Goal: Transaction & Acquisition: Purchase product/service

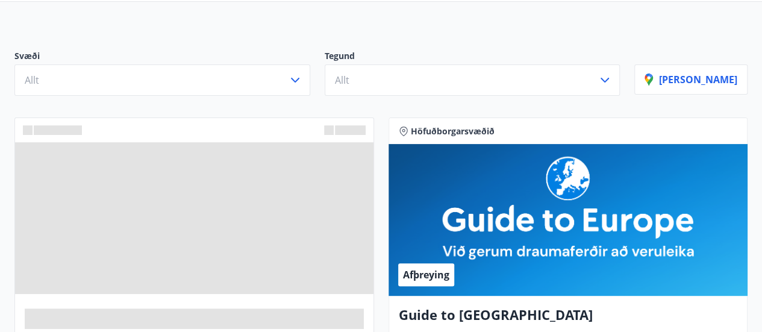
scroll to position [106, 0]
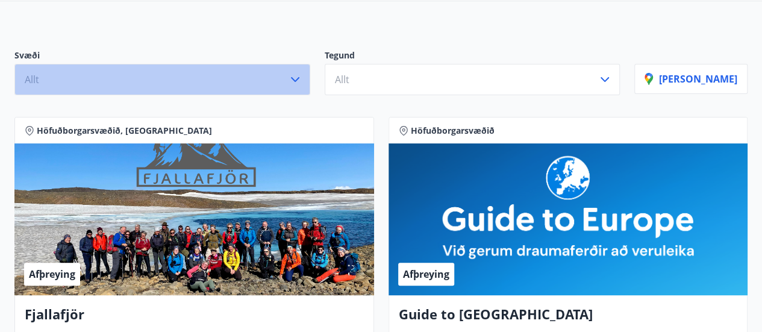
click at [302, 81] on icon "button" at bounding box center [295, 79] width 14 height 14
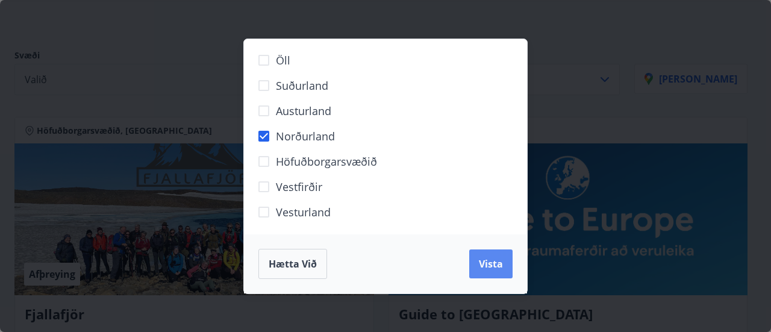
click at [507, 262] on button "Vista" at bounding box center [490, 263] width 43 height 29
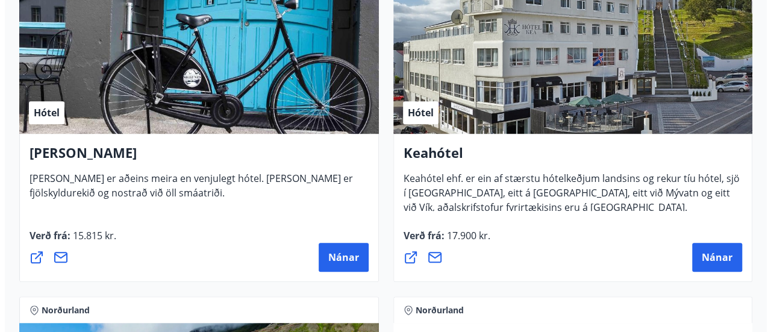
scroll to position [329, 0]
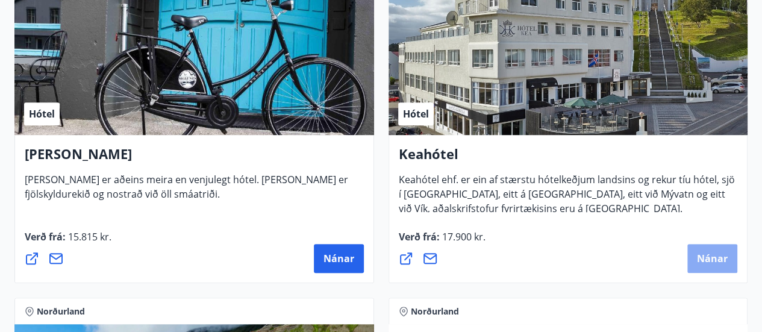
click at [702, 257] on span "Nánar" at bounding box center [712, 258] width 31 height 13
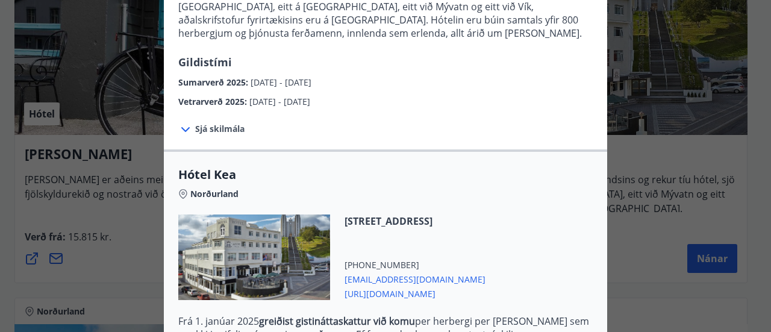
scroll to position [172, 0]
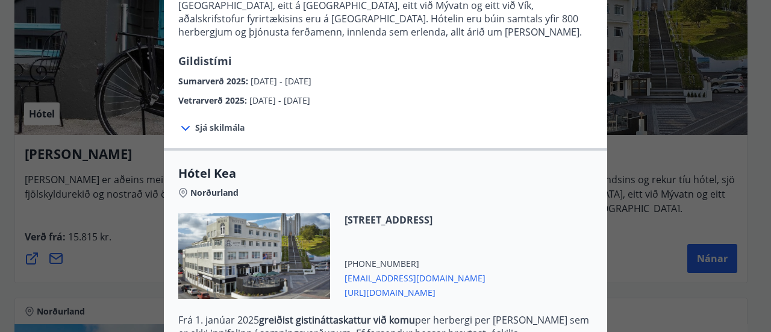
click at [178, 125] on icon at bounding box center [185, 128] width 14 height 14
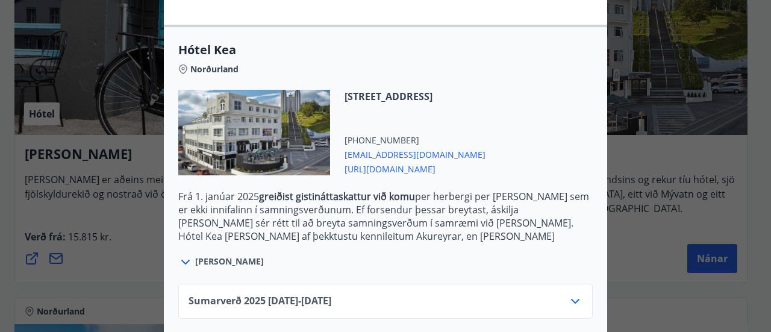
scroll to position [463, 0]
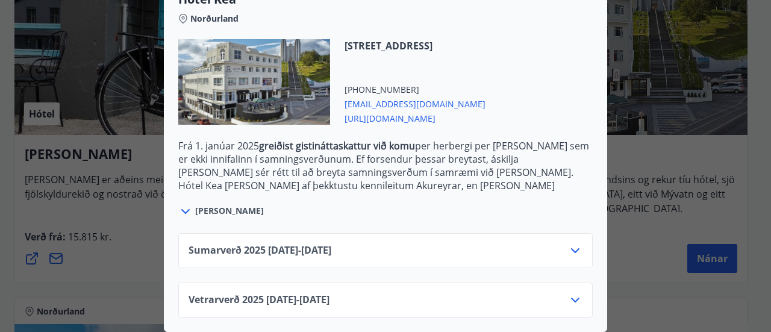
click at [571, 298] on icon at bounding box center [575, 300] width 8 height 5
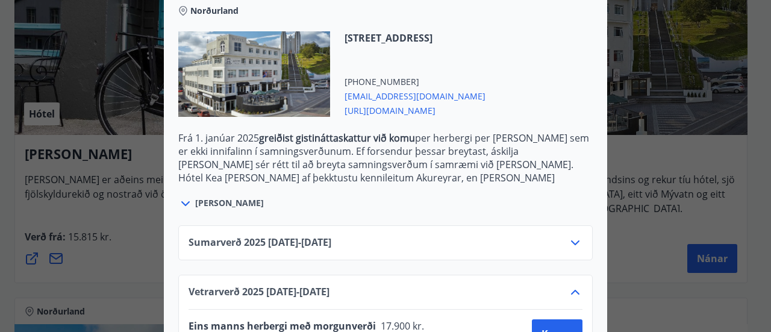
scroll to position [560, 0]
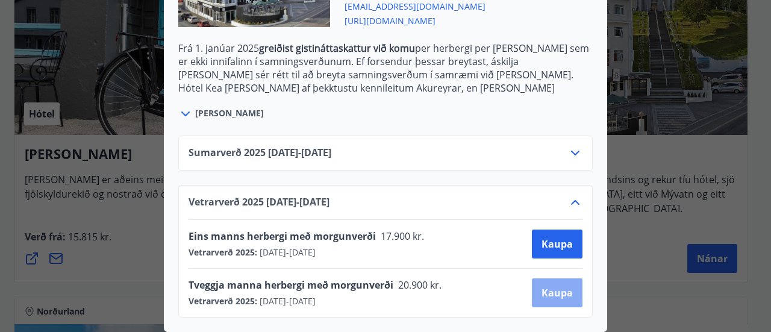
click at [553, 290] on span "Kaupa" at bounding box center [557, 292] width 31 height 13
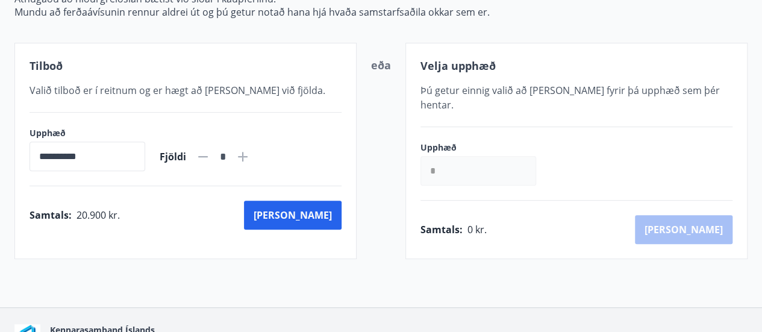
scroll to position [201, 0]
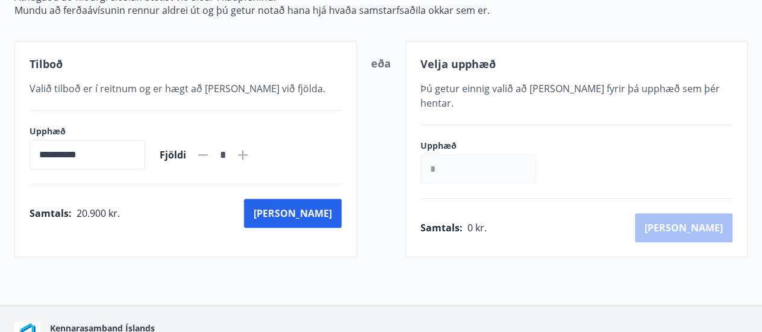
click at [248, 157] on icon at bounding box center [243, 155] width 10 height 10
type input "*"
click at [436, 154] on input "*" at bounding box center [479, 169] width 116 height 30
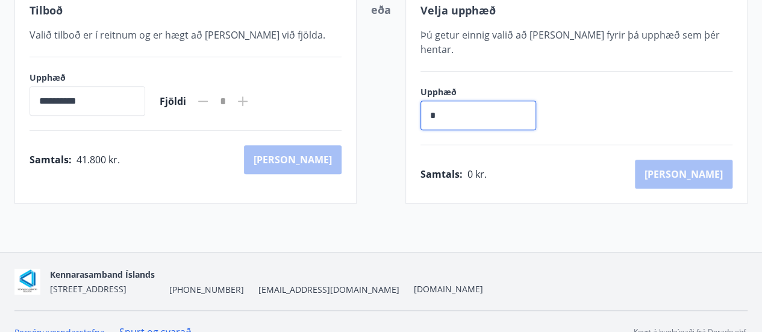
scroll to position [254, 0]
click at [237, 183] on div "**********" at bounding box center [185, 96] width 342 height 216
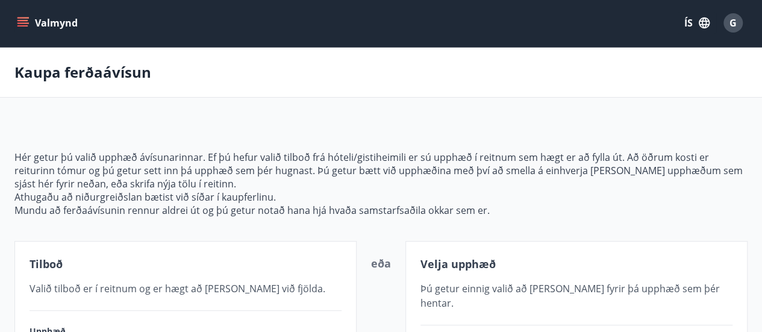
scroll to position [0, 0]
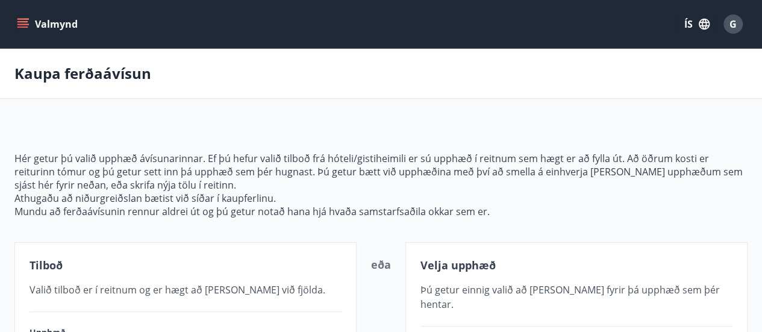
click at [42, 21] on button "Valmynd" at bounding box center [48, 24] width 68 height 22
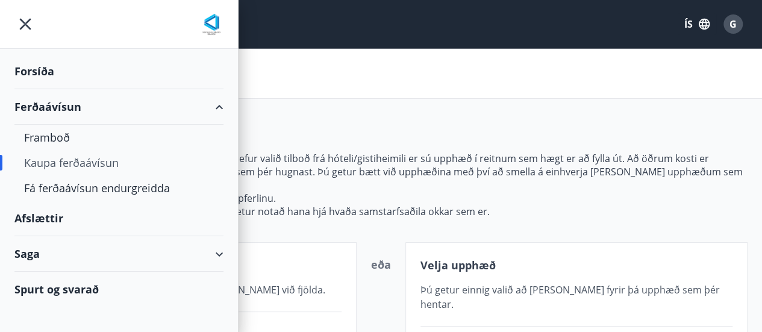
click at [39, 70] on div "Forsíða" at bounding box center [118, 72] width 209 height 36
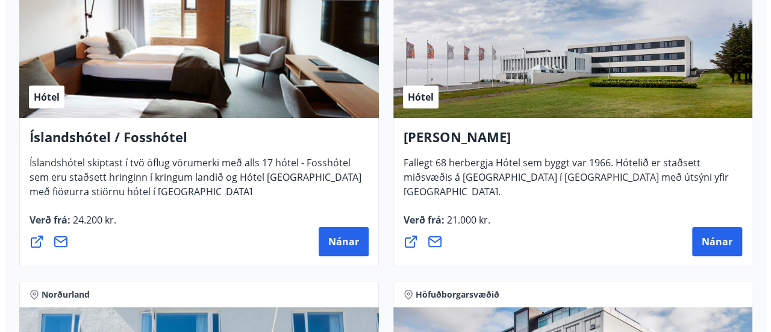
scroll to position [2330, 0]
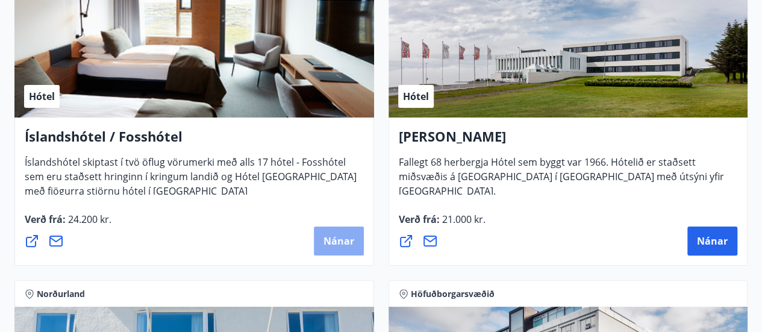
click at [344, 235] on span "Nánar" at bounding box center [339, 240] width 31 height 13
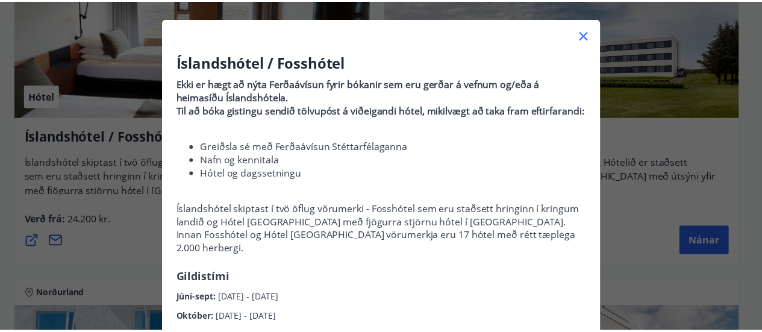
scroll to position [43, 0]
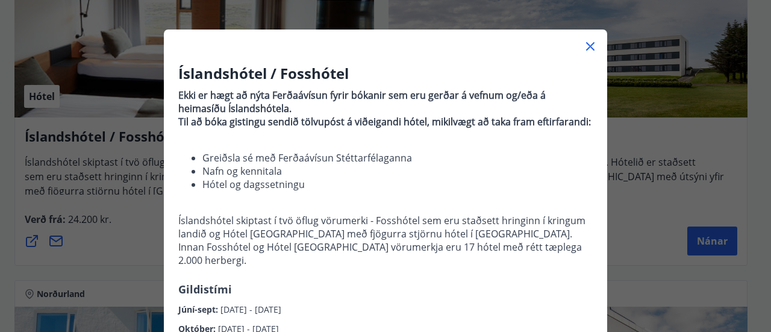
click at [586, 47] on icon at bounding box center [590, 46] width 8 height 8
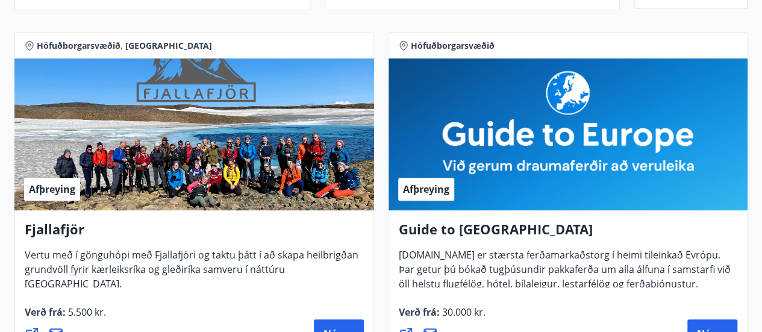
scroll to position [0, 0]
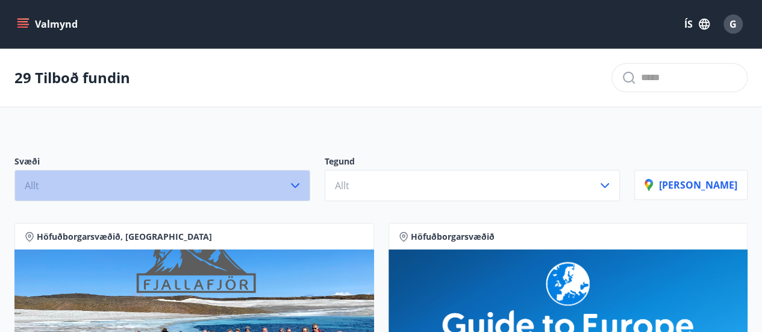
click at [302, 184] on icon "button" at bounding box center [295, 185] width 14 height 14
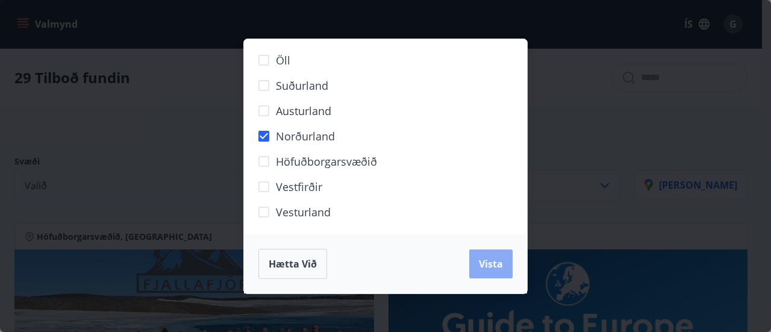
click at [494, 258] on span "Vista" at bounding box center [491, 263] width 24 height 13
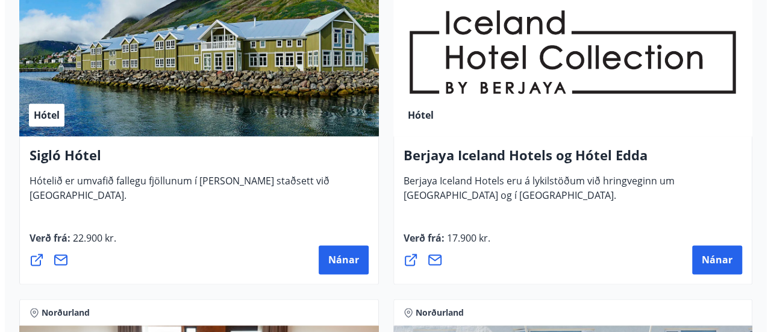
scroll to position [710, 0]
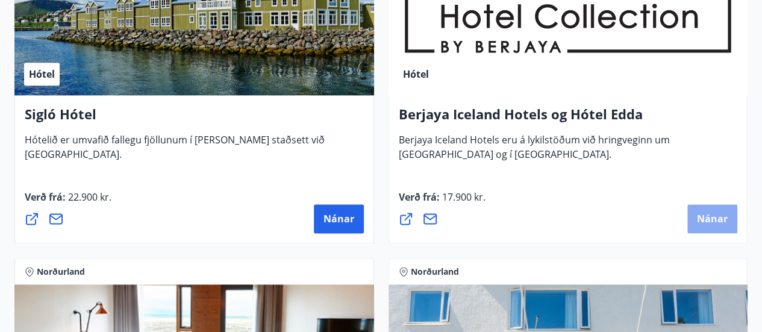
click at [717, 221] on span "Nánar" at bounding box center [712, 218] width 31 height 13
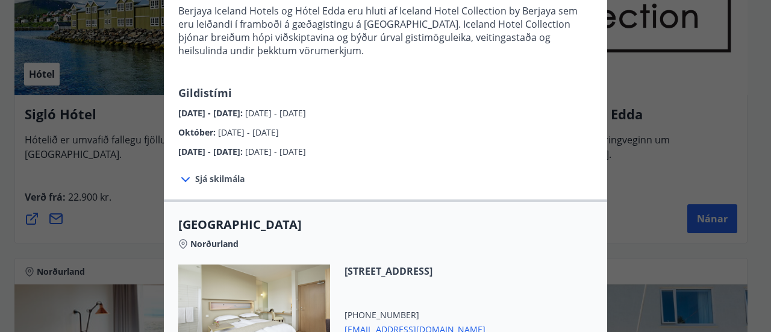
scroll to position [128, 0]
click at [181, 179] on icon at bounding box center [185, 179] width 14 height 14
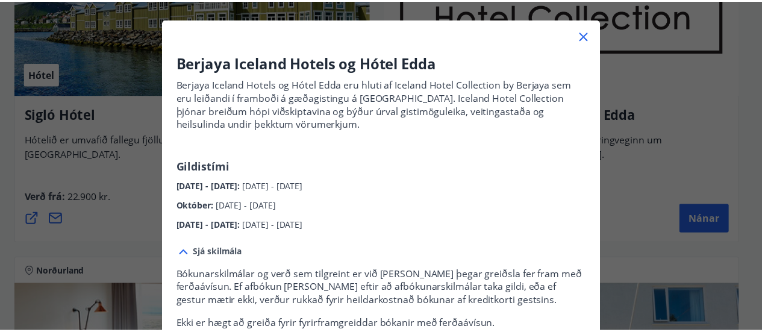
scroll to position [0, 0]
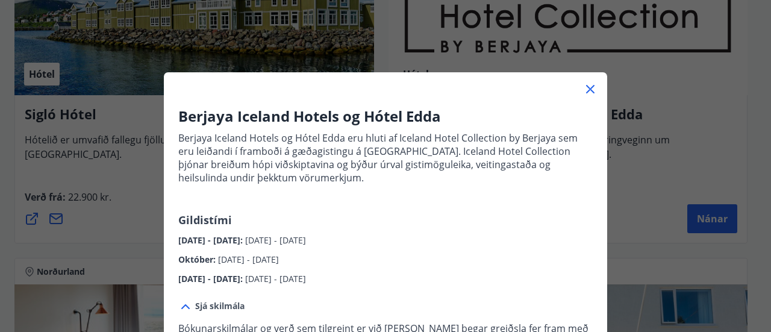
click at [583, 95] on icon at bounding box center [590, 89] width 14 height 14
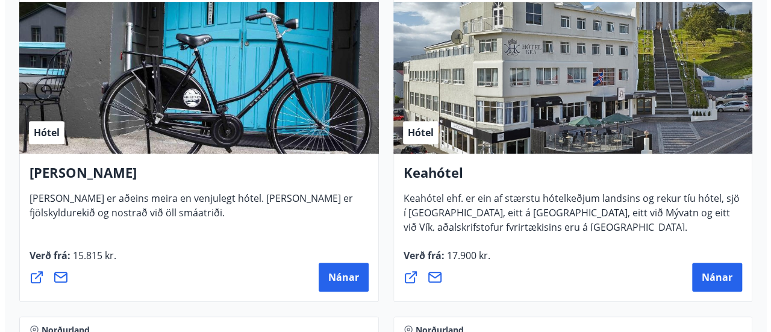
scroll to position [314, 0]
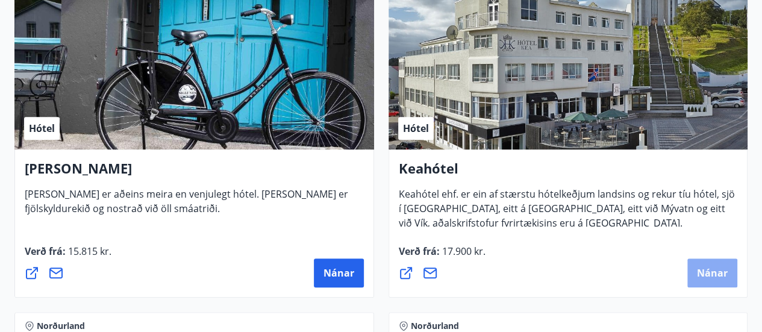
click at [707, 271] on span "Nánar" at bounding box center [712, 272] width 31 height 13
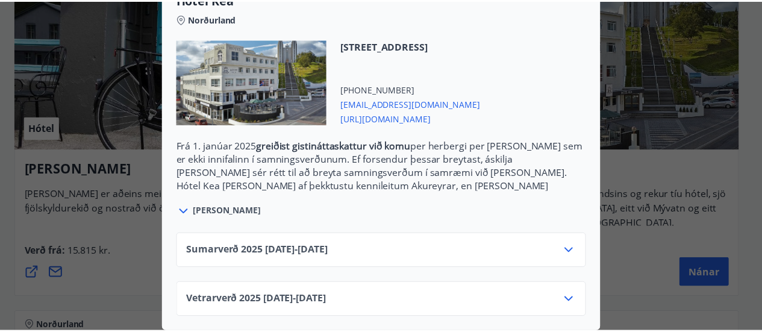
scroll to position [0, 0]
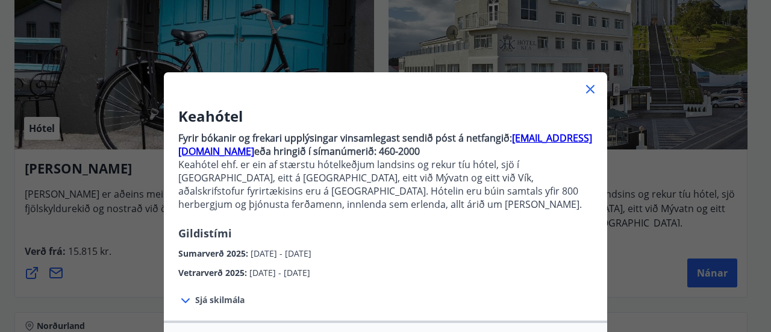
click at [586, 88] on icon at bounding box center [590, 89] width 8 height 8
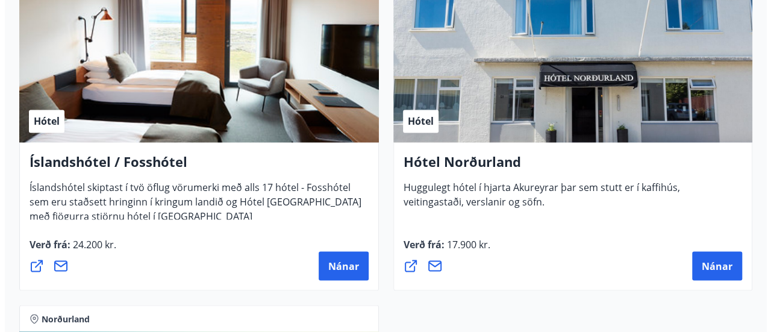
scroll to position [1077, 0]
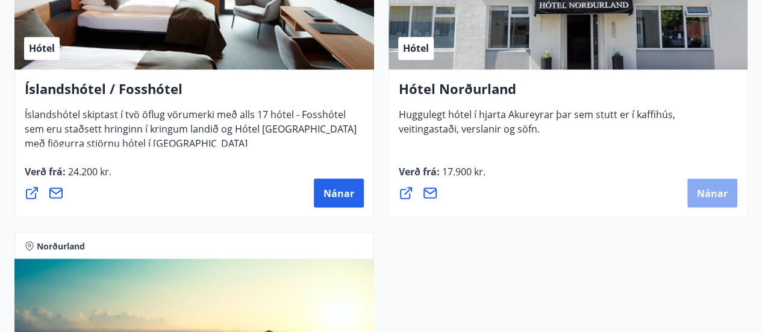
click at [712, 187] on span "Nánar" at bounding box center [712, 192] width 31 height 13
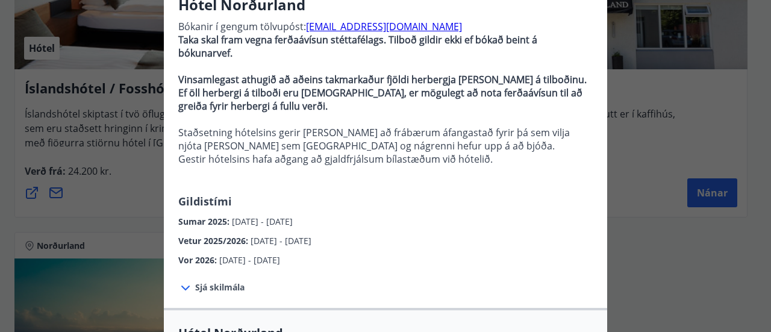
scroll to position [119, 0]
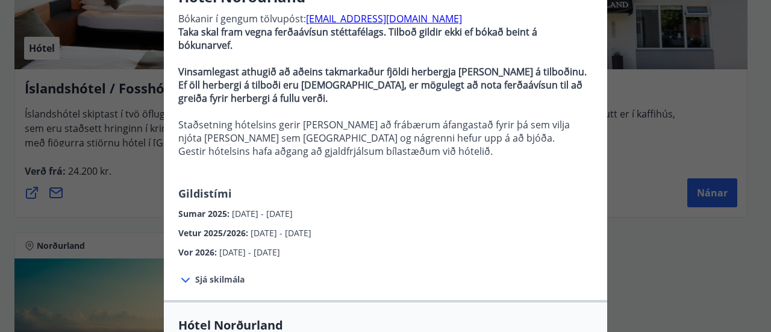
click at [225, 274] on span "Sjá skilmála" at bounding box center [219, 280] width 49 height 12
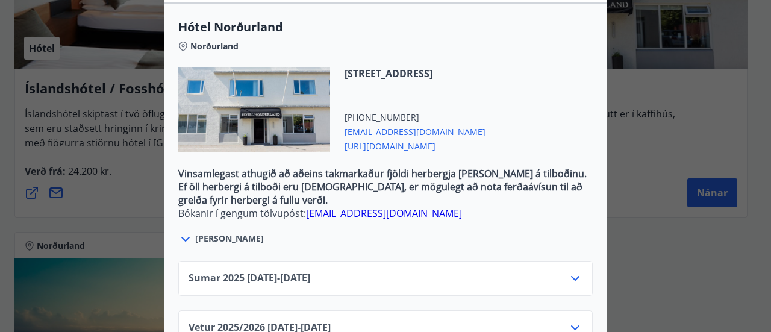
scroll to position [548, 0]
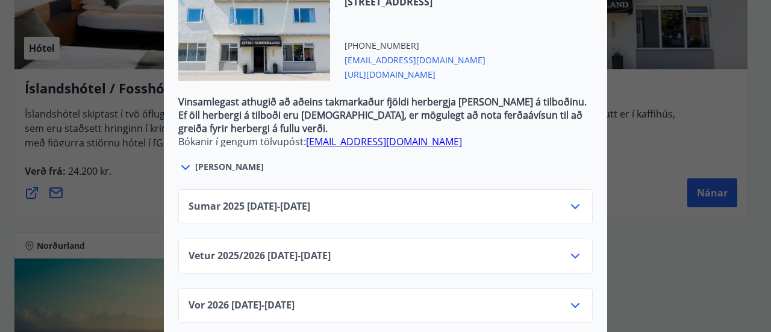
click at [572, 254] on icon at bounding box center [575, 256] width 8 height 5
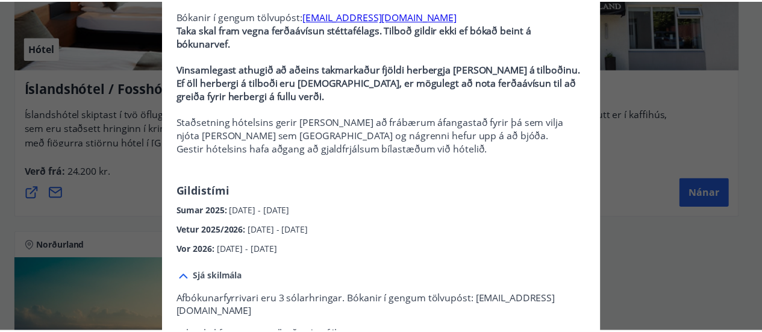
scroll to position [0, 0]
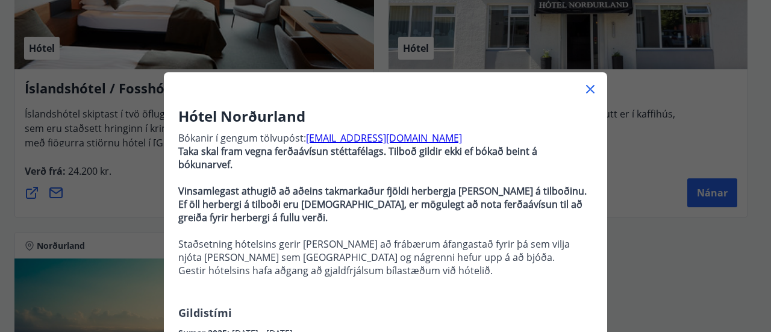
click at [588, 91] on icon at bounding box center [590, 89] width 8 height 8
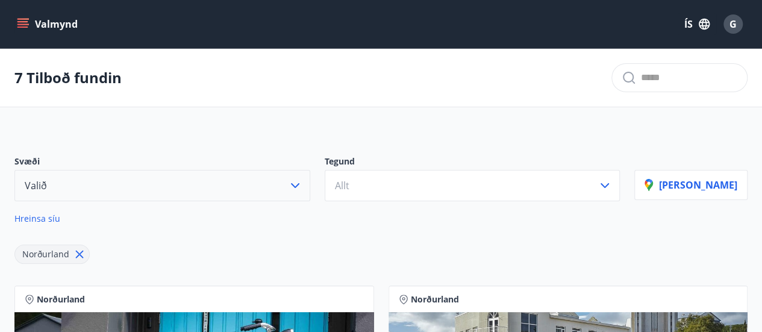
click at [22, 23] on icon "menu" at bounding box center [23, 24] width 12 height 12
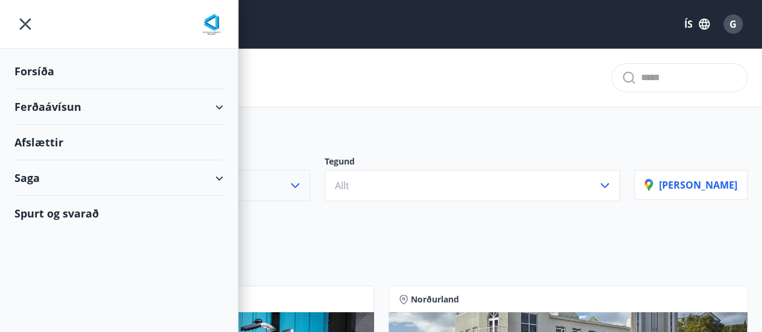
click at [29, 66] on div "Forsíða" at bounding box center [118, 72] width 209 height 36
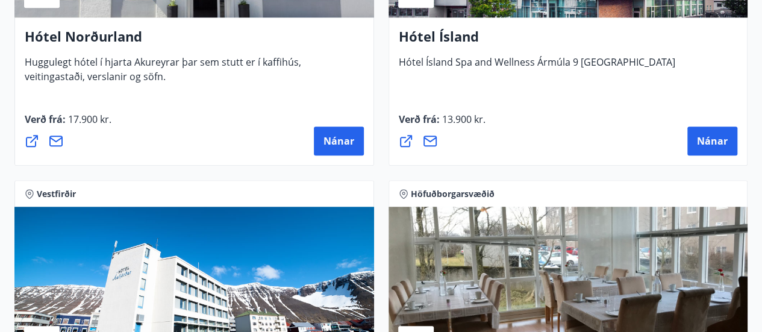
scroll to position [2771, 0]
